Goal: Check status: Check status

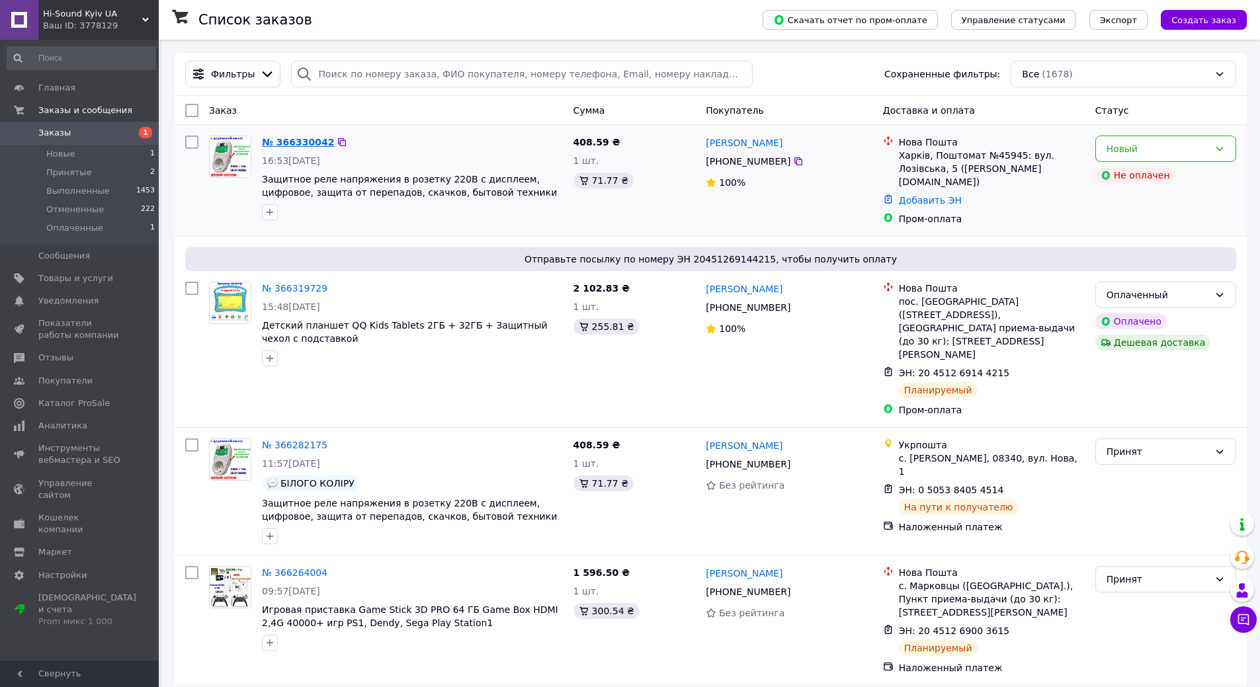
click at [278, 138] on link "№ 366330042" at bounding box center [298, 142] width 72 height 11
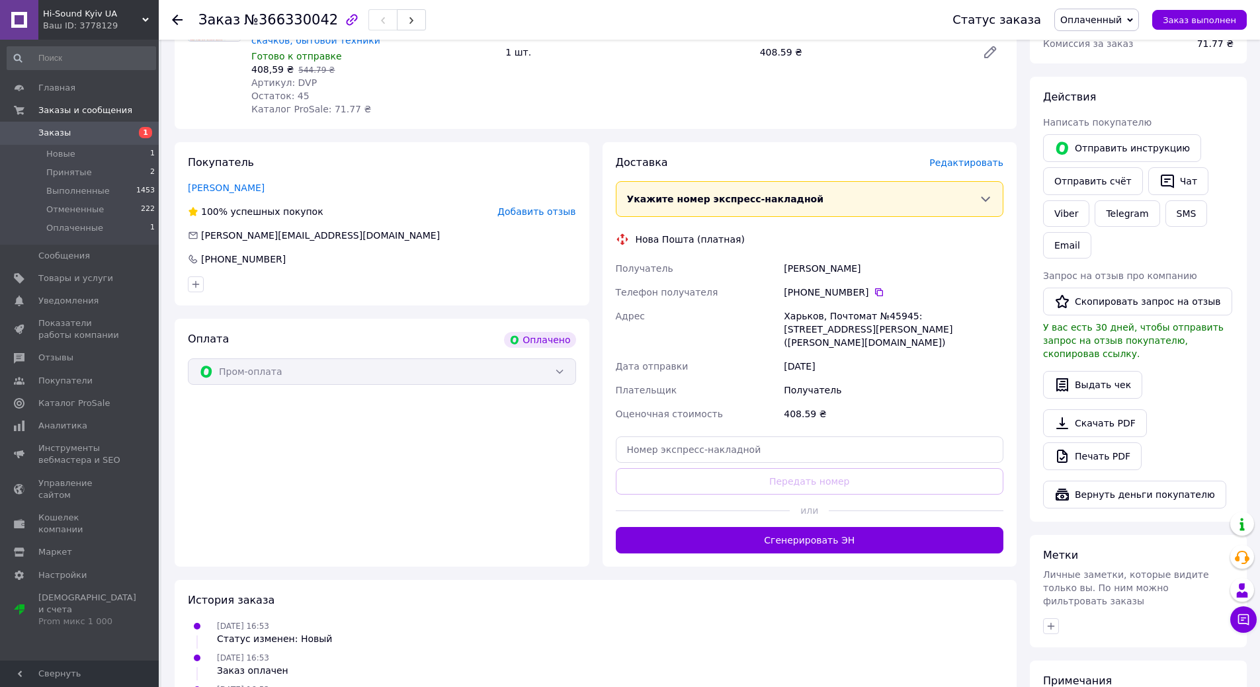
scroll to position [198, 0]
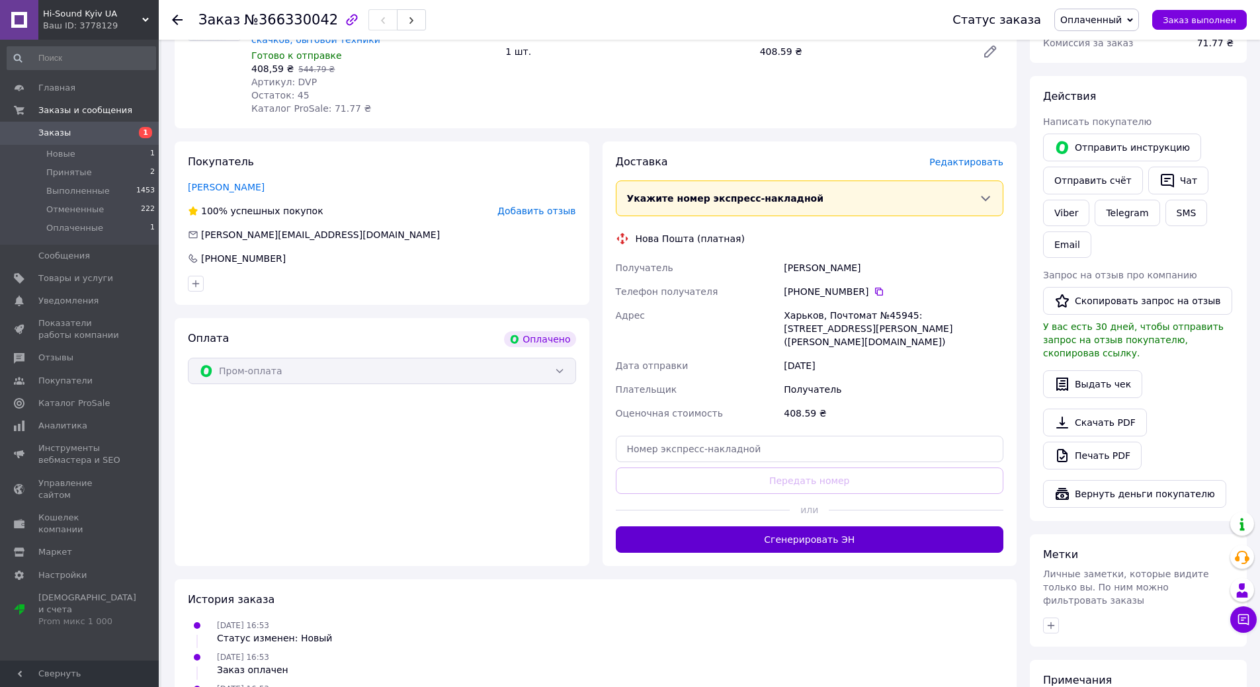
click at [837, 527] on button "Сгенерировать ЭН" at bounding box center [810, 540] width 388 height 26
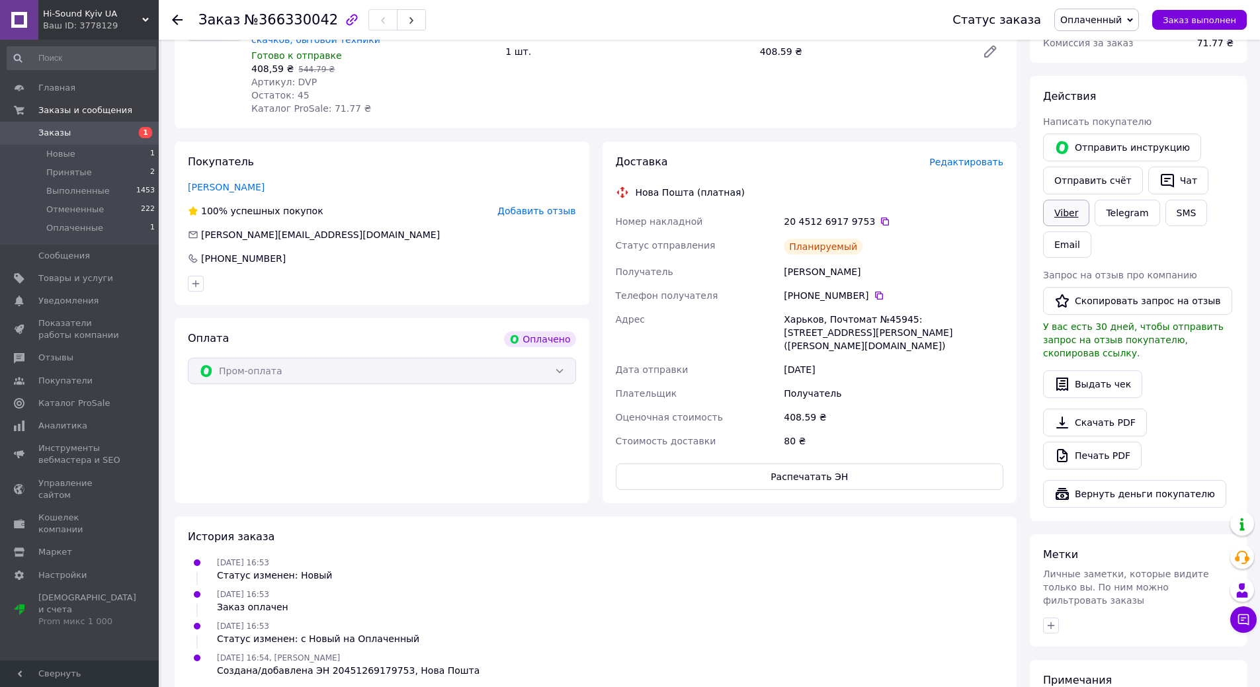
click at [1072, 209] on link "Viber" at bounding box center [1066, 213] width 46 height 26
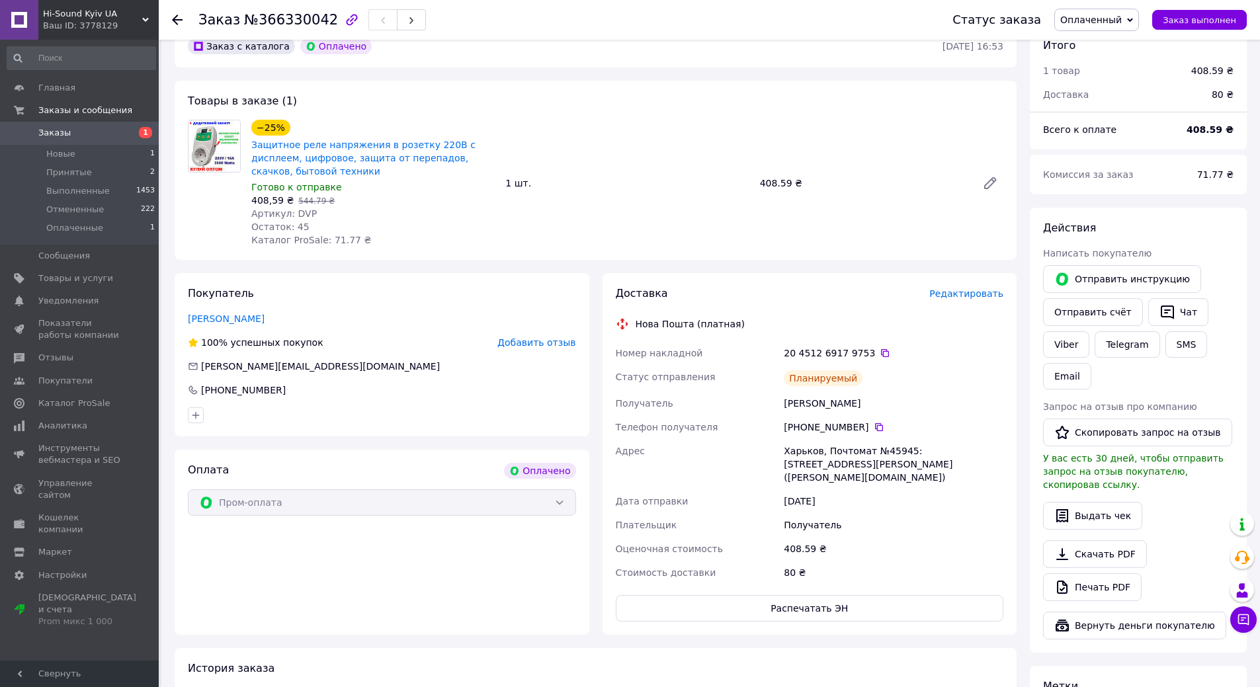
scroll to position [0, 0]
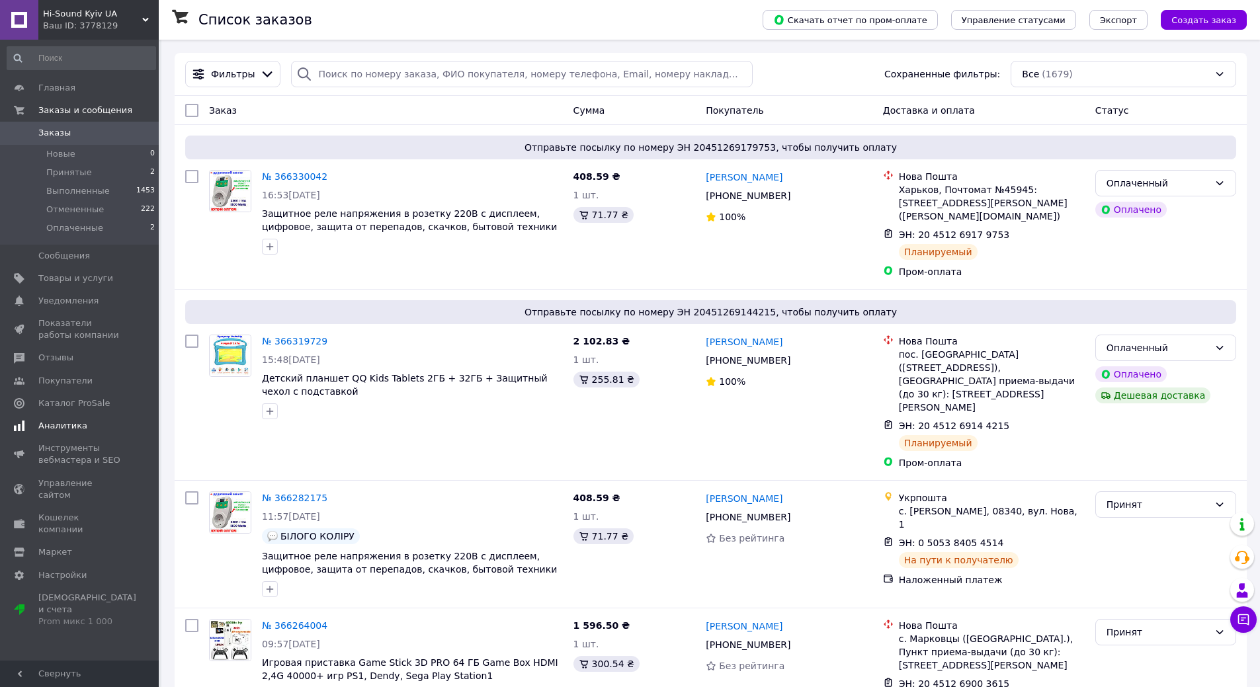
click at [72, 425] on span "Аналитика" at bounding box center [62, 426] width 49 height 12
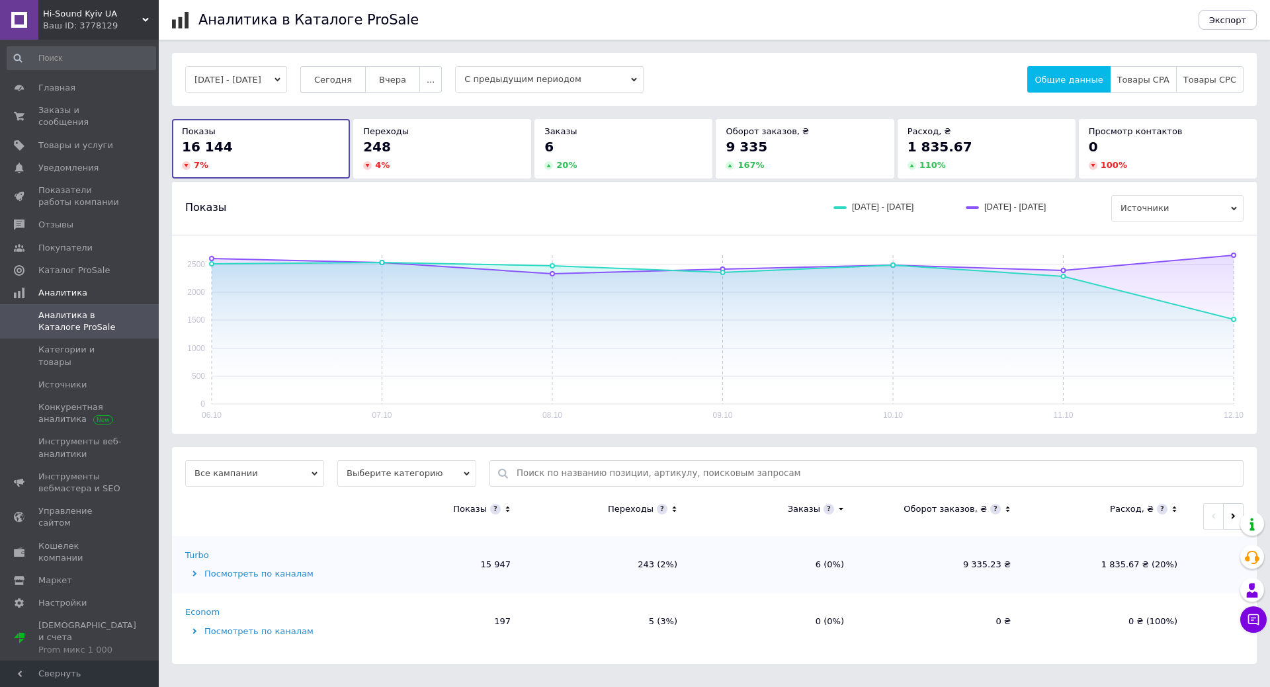
click at [352, 83] on span "Сегодня" at bounding box center [333, 80] width 38 height 10
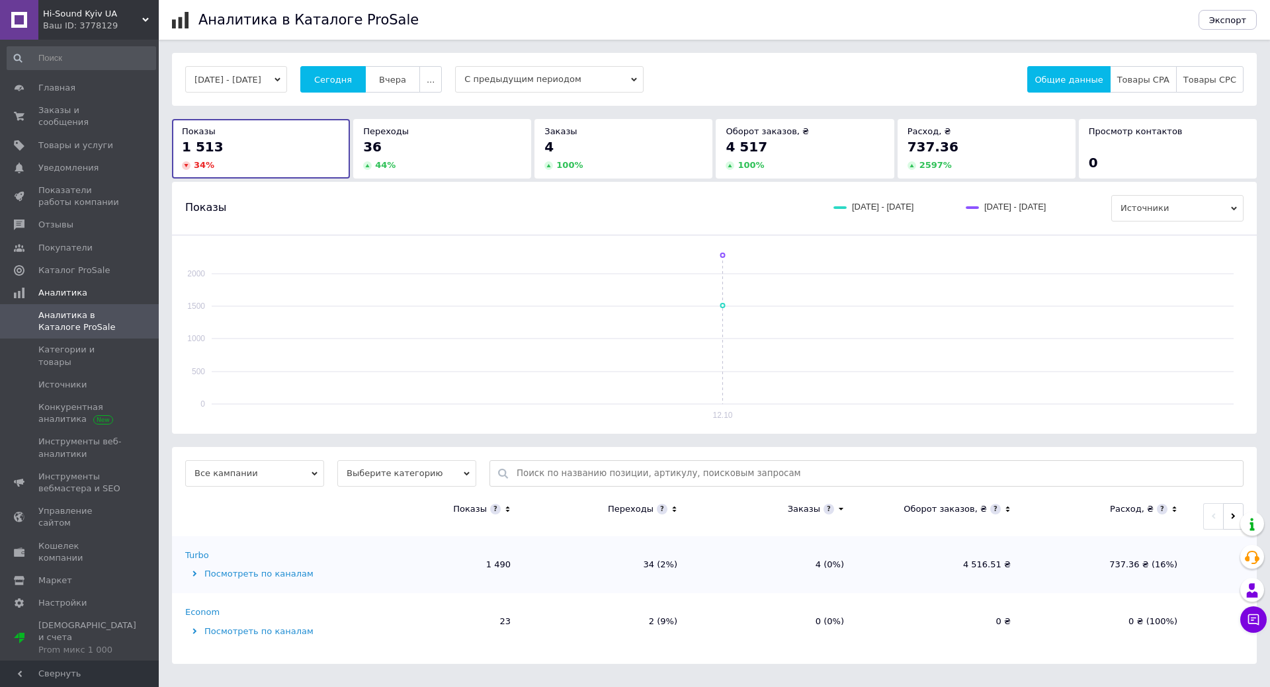
click at [673, 509] on icon at bounding box center [674, 510] width 4 height 6
click at [673, 509] on icon at bounding box center [674, 509] width 9 height 11
click at [423, 476] on span "Выберите категорию" at bounding box center [406, 473] width 139 height 26
click at [362, 514] on li "Все категории" at bounding box center [406, 516] width 139 height 19
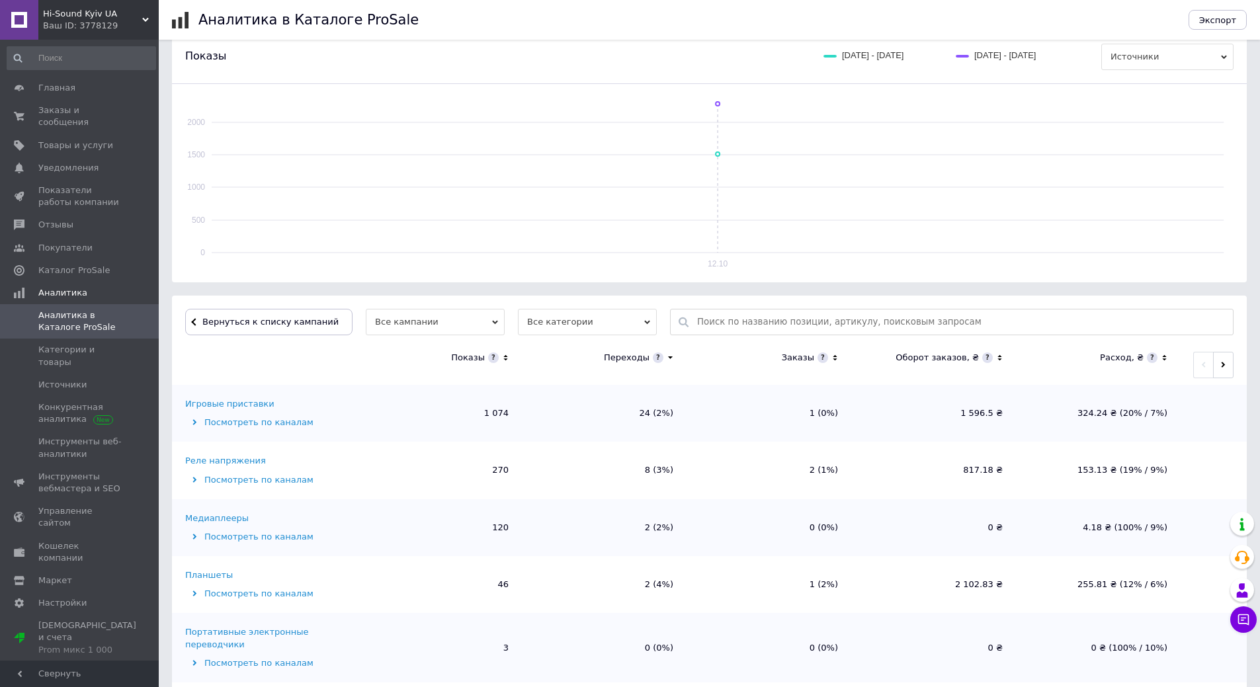
scroll to position [161, 0]
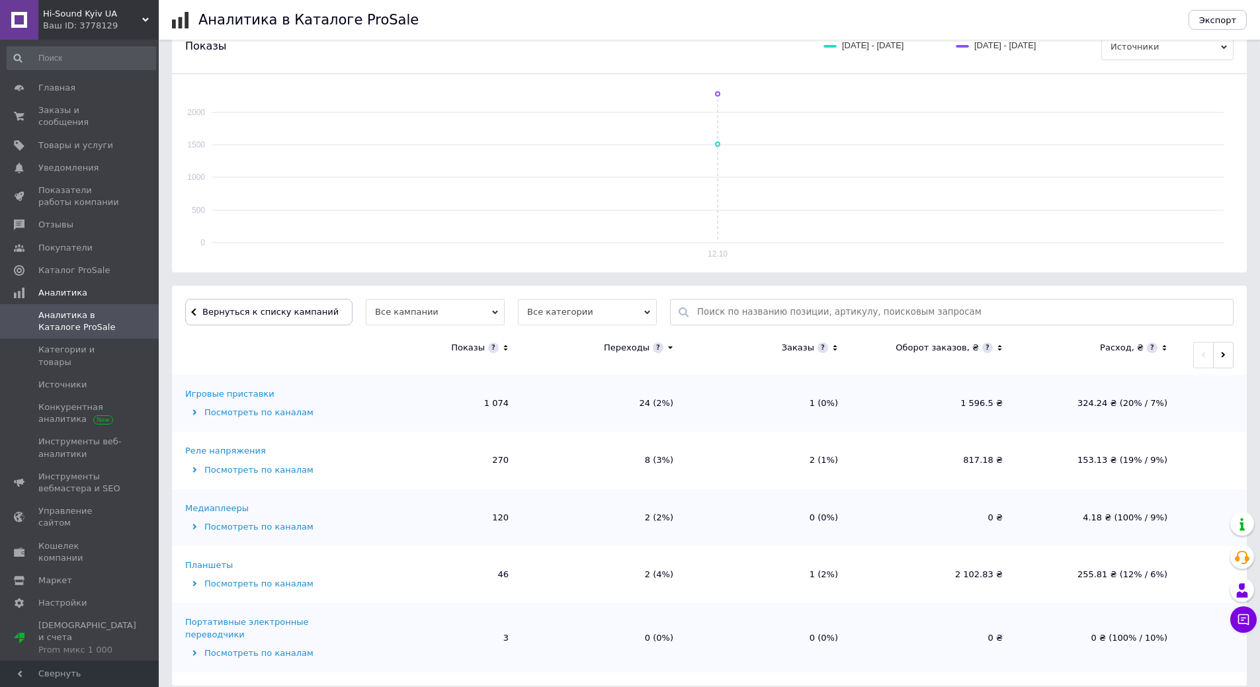
click at [597, 311] on span "Все категории" at bounding box center [587, 312] width 139 height 26
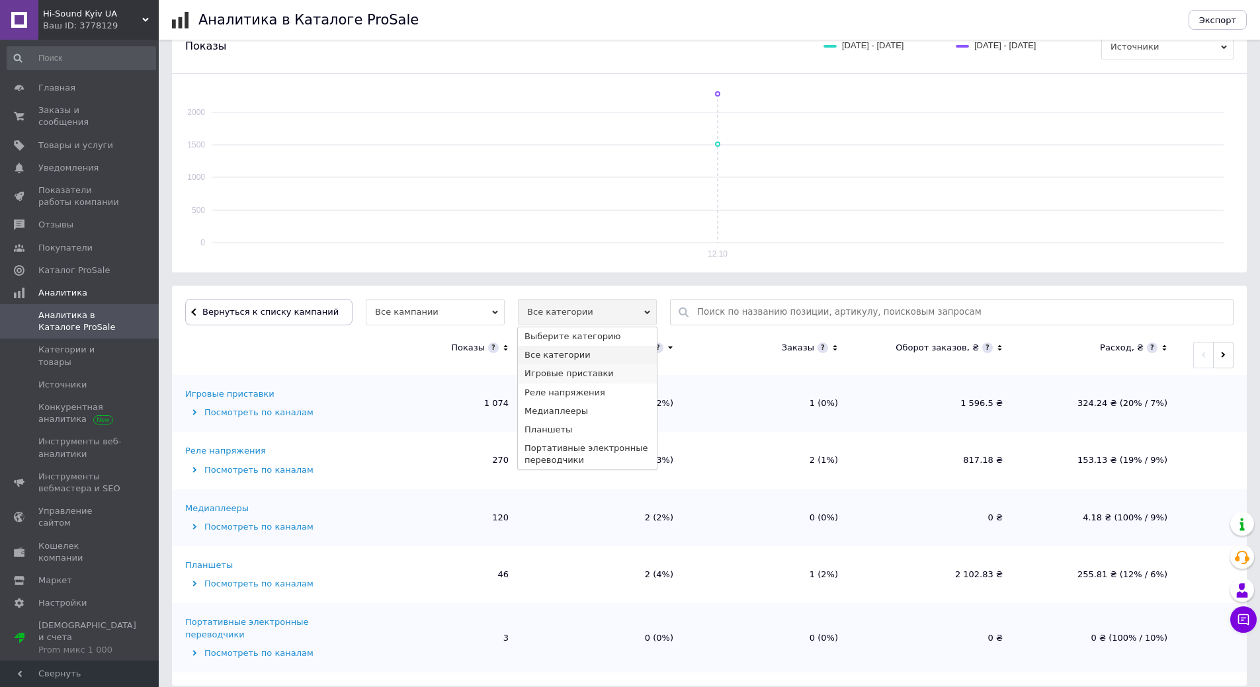
click at [528, 372] on li "Игровые приставки" at bounding box center [587, 373] width 139 height 19
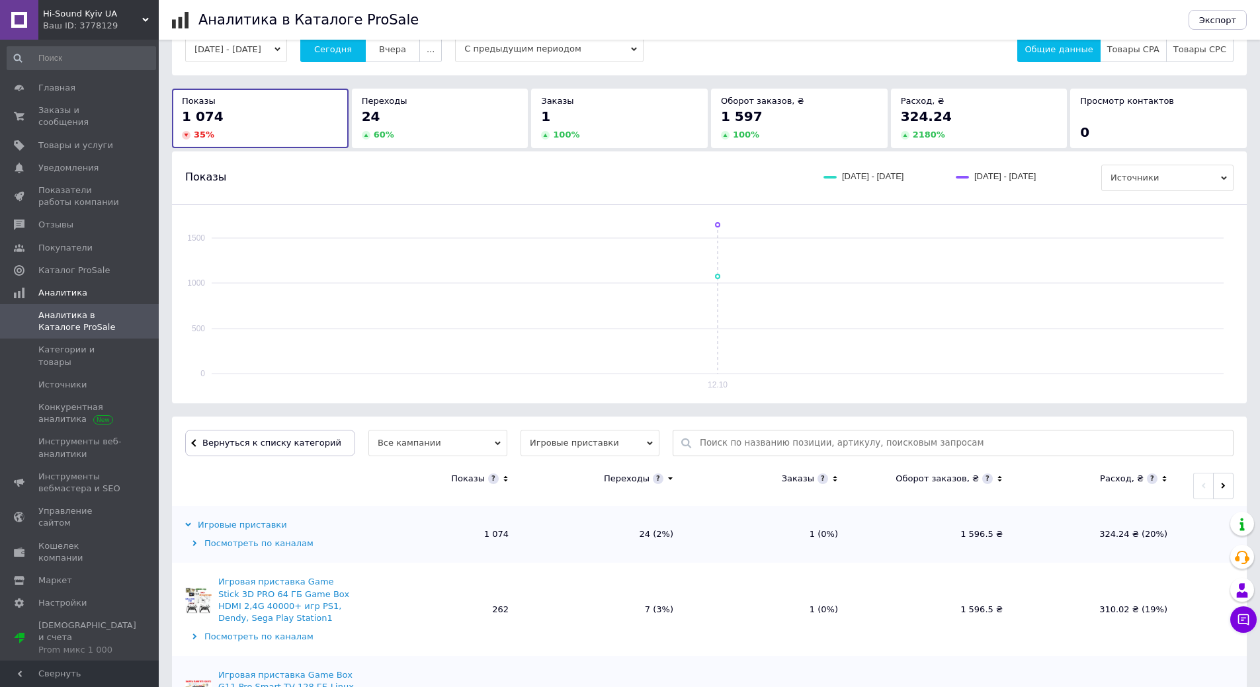
scroll to position [0, 0]
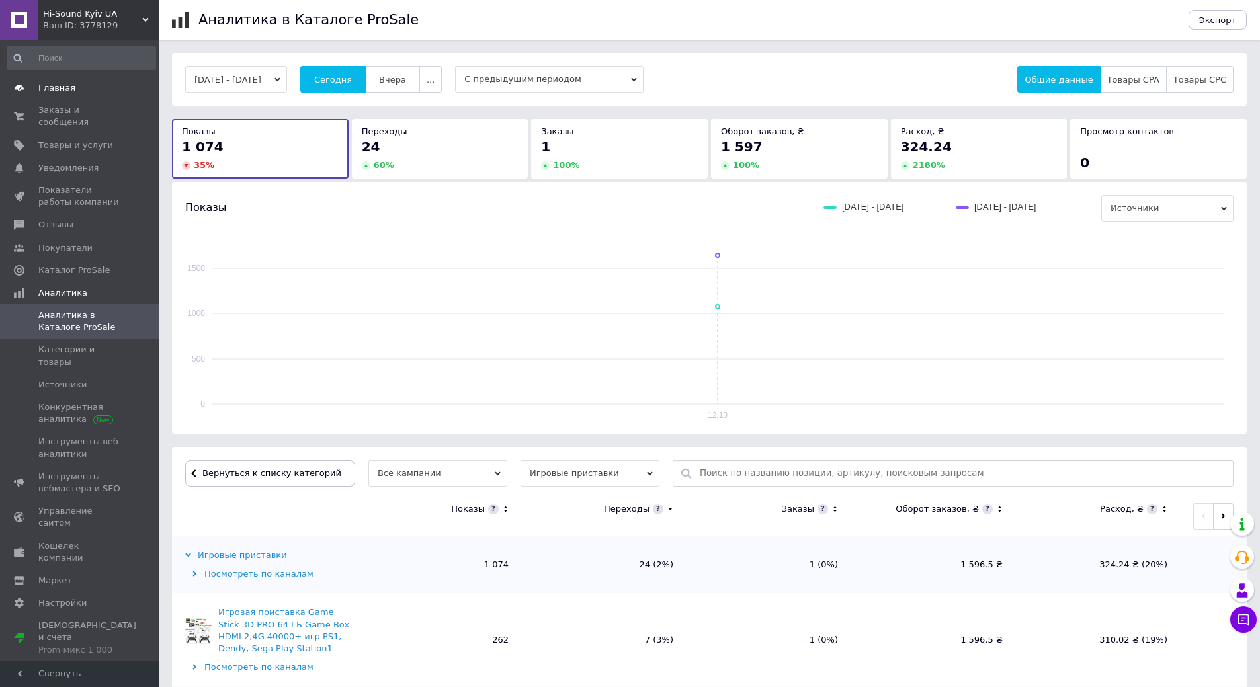
click at [65, 81] on link "Главная" at bounding box center [81, 88] width 163 height 22
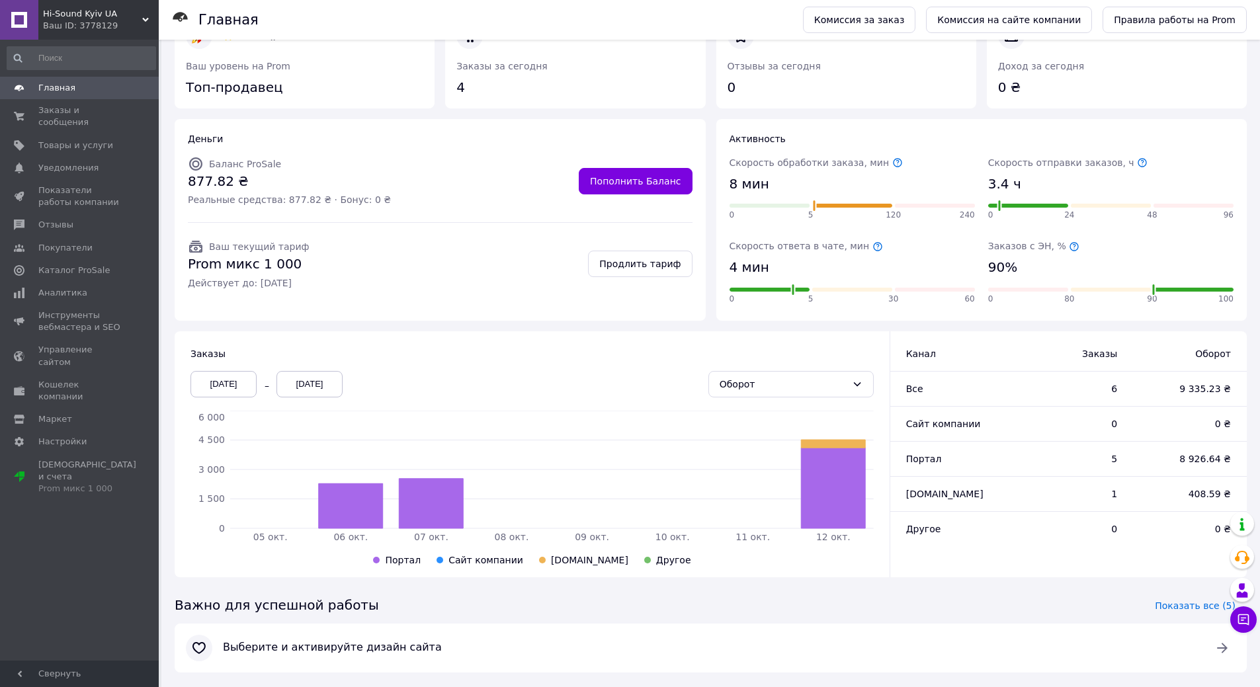
scroll to position [64, 0]
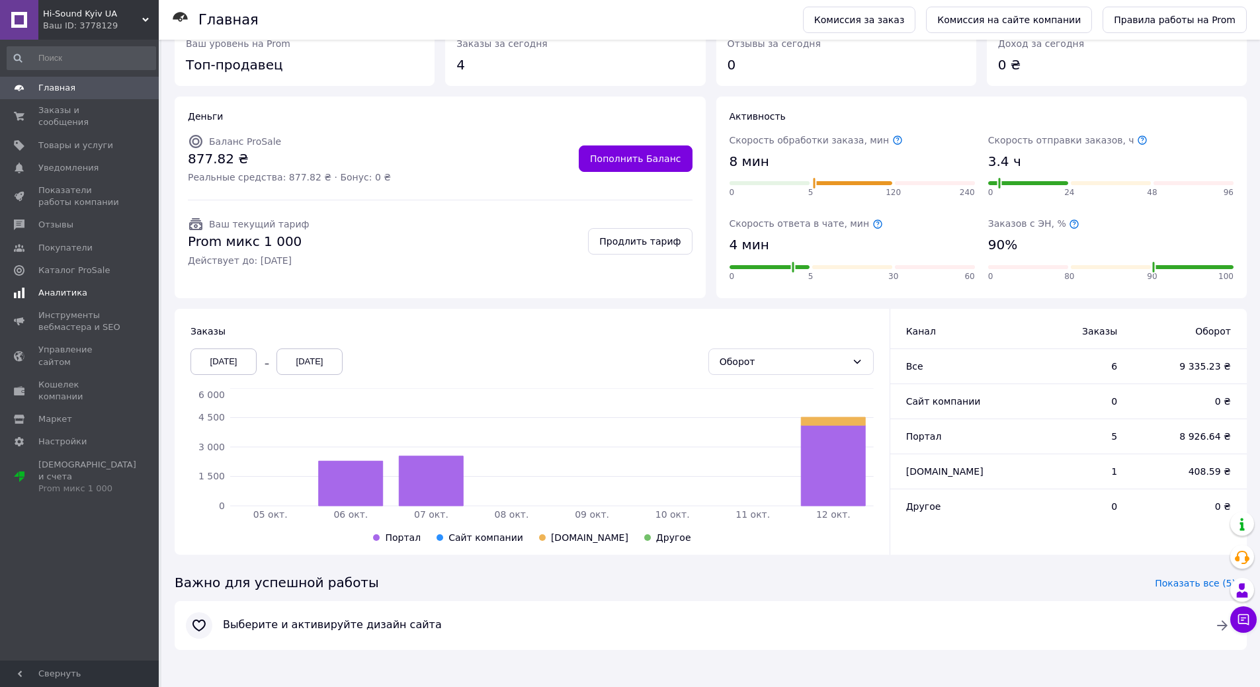
click at [62, 287] on span "Аналитика" at bounding box center [62, 293] width 49 height 12
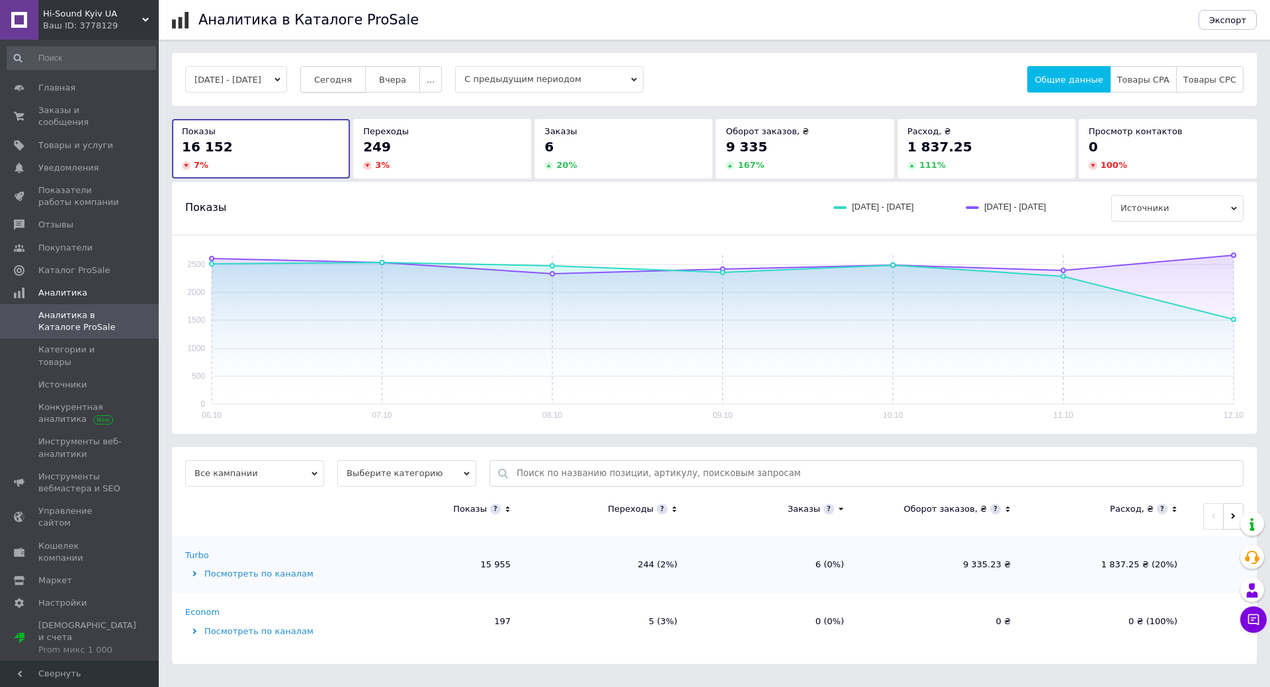
click at [345, 82] on span "Сегодня" at bounding box center [333, 80] width 38 height 10
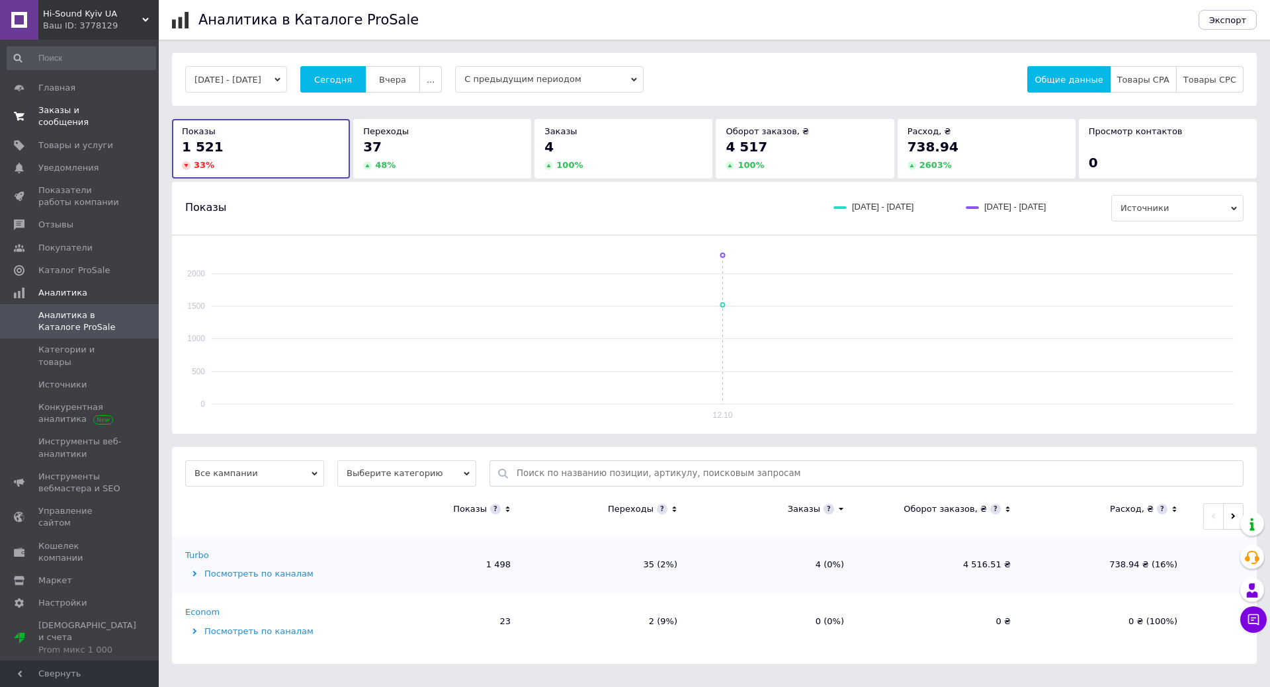
click at [56, 103] on link "Заказы и сообщения 0 0" at bounding box center [81, 116] width 163 height 34
